Goal: Information Seeking & Learning: Learn about a topic

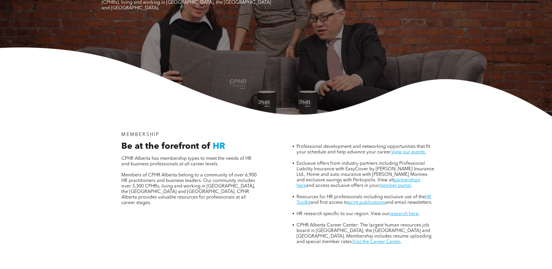
scroll to position [116, 0]
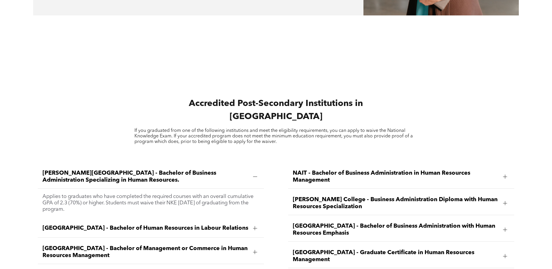
scroll to position [757, 0]
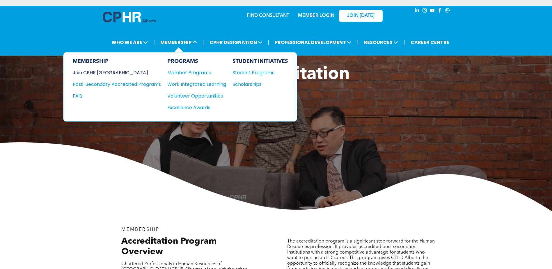
click at [105, 69] on div "Join CPHR [GEOGRAPHIC_DATA]" at bounding box center [112, 72] width 79 height 7
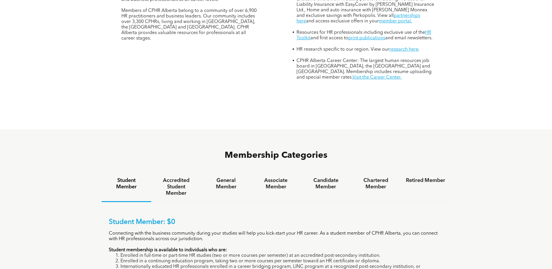
scroll to position [291, 0]
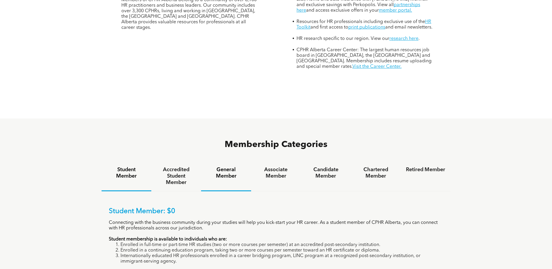
click at [232, 166] on h4 "General Member" at bounding box center [225, 172] width 39 height 13
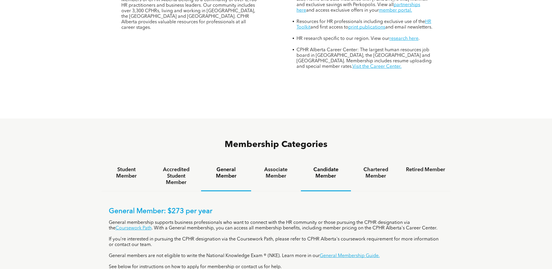
click at [322, 166] on h4 "Candidate Member" at bounding box center [325, 172] width 39 height 13
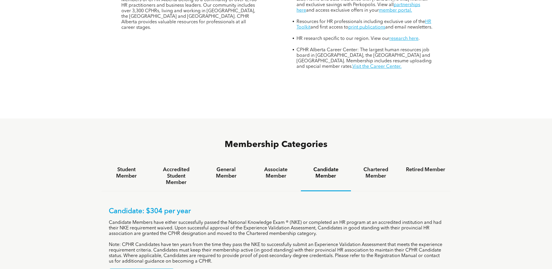
scroll to position [349, 0]
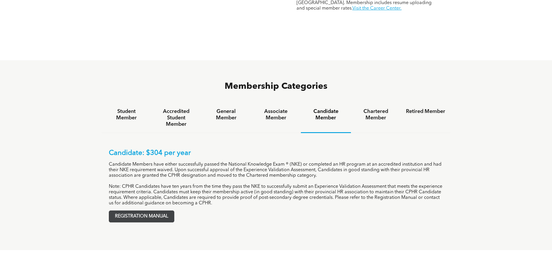
click at [160, 211] on span "REGISTRATION MANUAL" at bounding box center [141, 216] width 65 height 11
click at [233, 108] on h4 "General Member" at bounding box center [225, 114] width 39 height 13
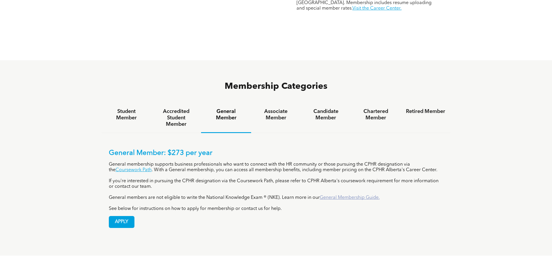
click at [346, 195] on link "General Membership Guide." at bounding box center [350, 197] width 60 height 5
click at [190, 108] on h4 "Accredited Student Member" at bounding box center [176, 117] width 39 height 19
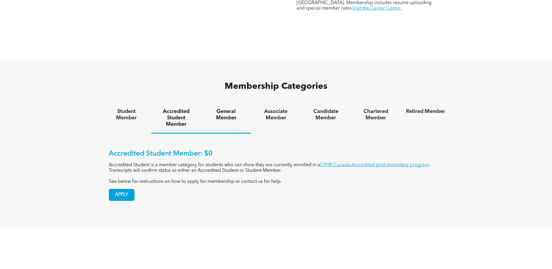
click at [229, 108] on h4 "General Member" at bounding box center [225, 114] width 39 height 13
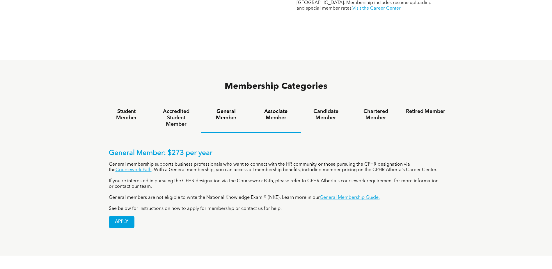
click at [282, 108] on h4 "Associate Member" at bounding box center [275, 114] width 39 height 13
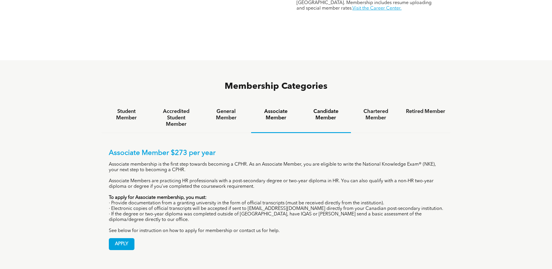
click at [322, 108] on h4 "Candidate Member" at bounding box center [325, 114] width 39 height 13
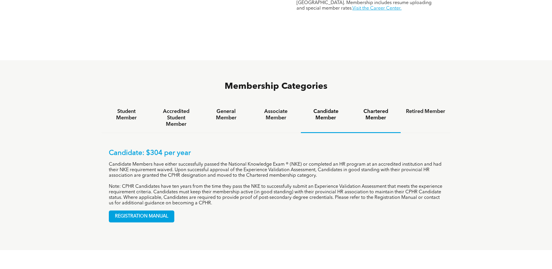
click at [377, 108] on h4 "Chartered Member" at bounding box center [375, 114] width 39 height 13
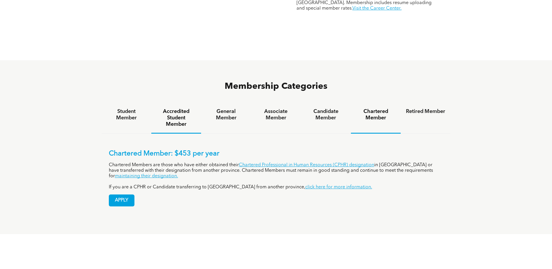
click at [172, 108] on h4 "Accredited Student Member" at bounding box center [176, 117] width 39 height 19
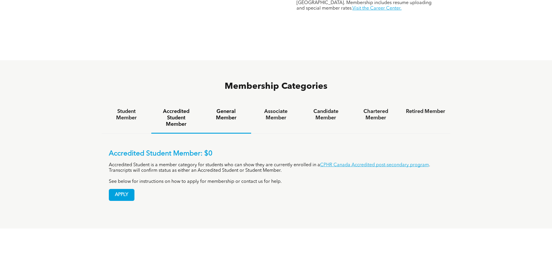
click at [225, 108] on h4 "General Member" at bounding box center [225, 114] width 39 height 13
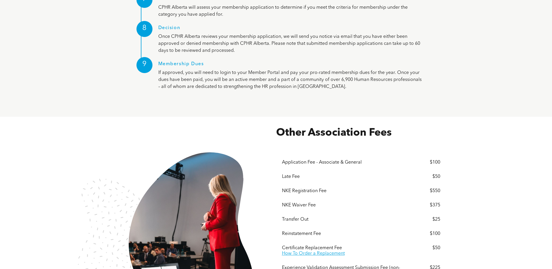
scroll to position [931, 0]
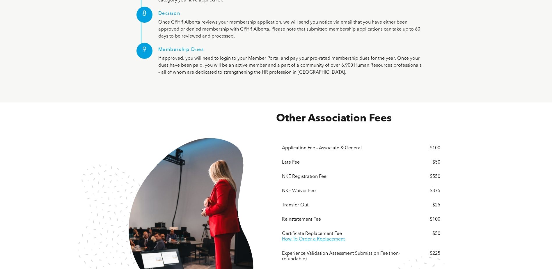
click at [281, 126] on div "Menu Application Fee - Associate & General $100 Late Fee $50 NKE Registration F…" at bounding box center [361, 208] width 170 height 167
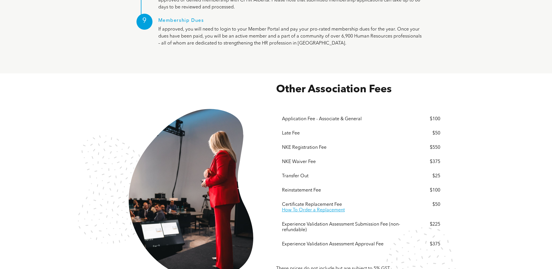
scroll to position [990, 0]
